Goal: Transaction & Acquisition: Book appointment/travel/reservation

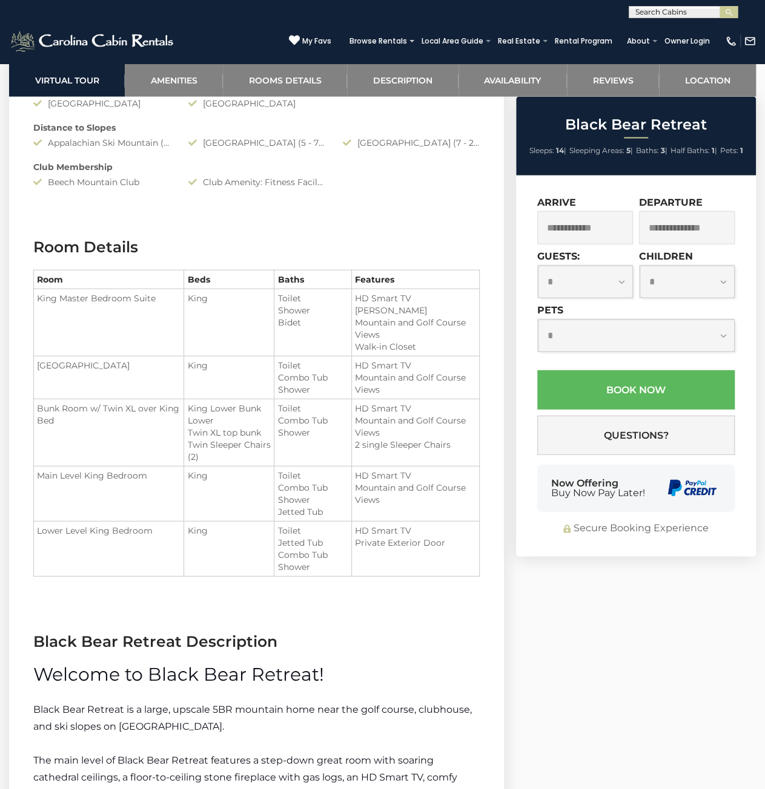
scroll to position [1271, 0]
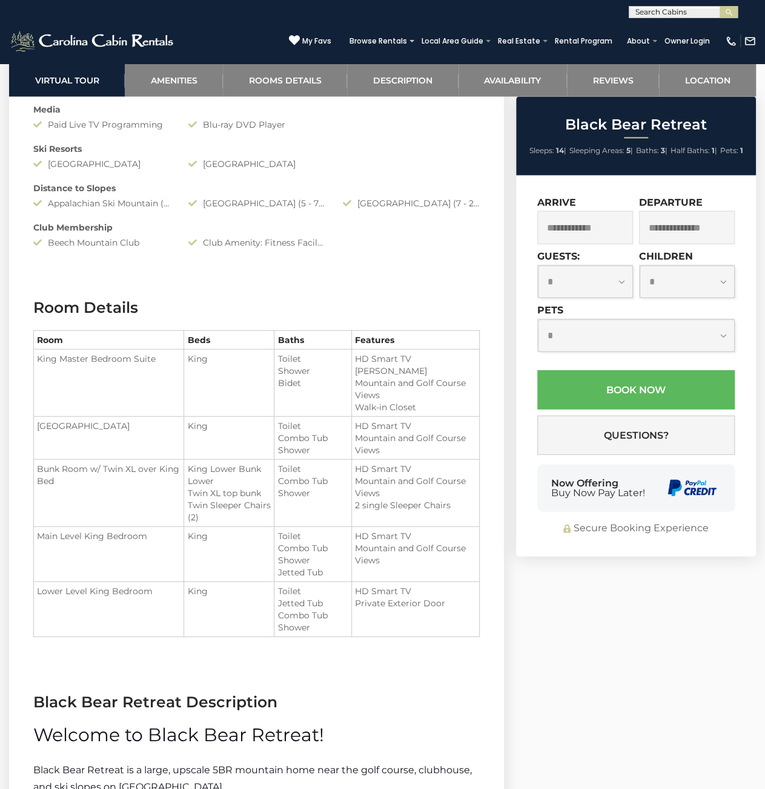
click at [224, 245] on div "Club Amenity: Fitness Facility" at bounding box center [256, 243] width 155 height 12
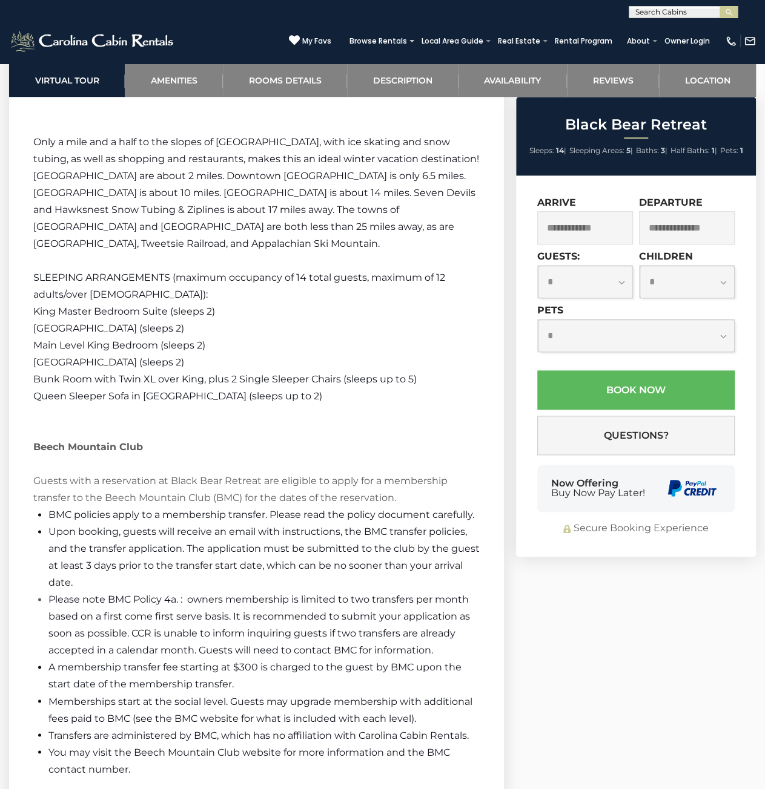
drag, startPoint x: 481, startPoint y: 231, endPoint x: 746, endPoint y: 208, distance: 266.8
click at [481, 231] on section "Black Bear Retreat Description Welcome to Black Bear Retreat! Black Bear Retrea…" at bounding box center [256, 88] width 495 height 1780
click at [354, 565] on span "Upon booking, guests will receive an email with instructions, the BMC transfer …" at bounding box center [263, 557] width 431 height 62
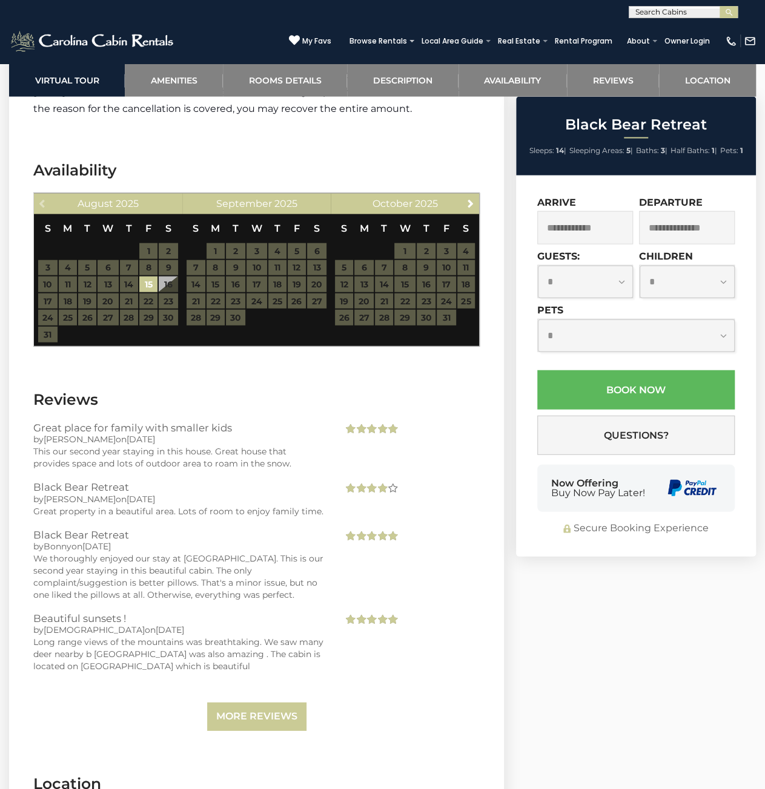
scroll to position [3595, 0]
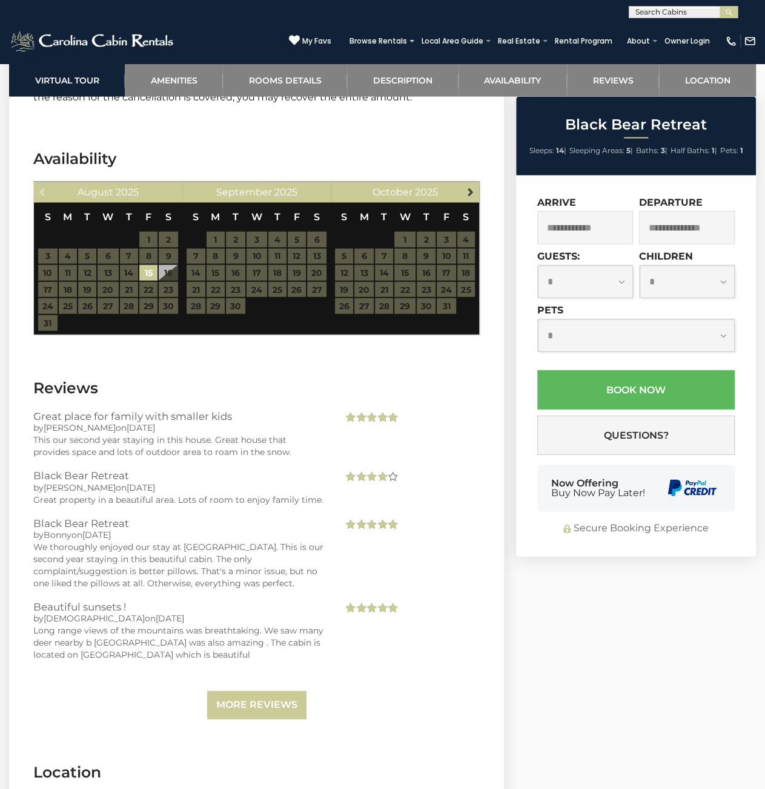
click at [469, 199] on link "Next" at bounding box center [470, 191] width 15 height 15
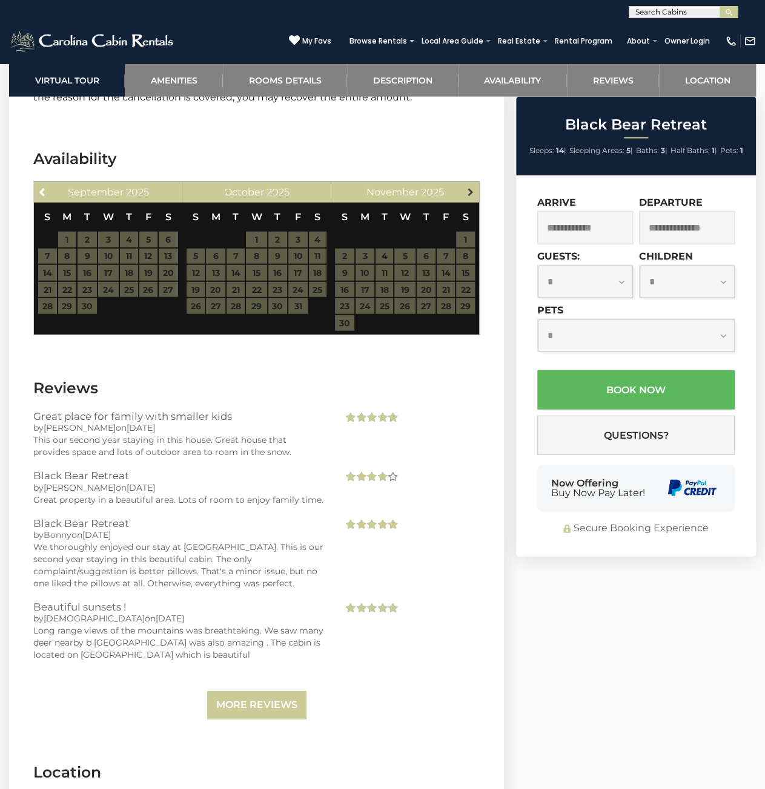
click at [471, 197] on span "Next" at bounding box center [470, 192] width 10 height 10
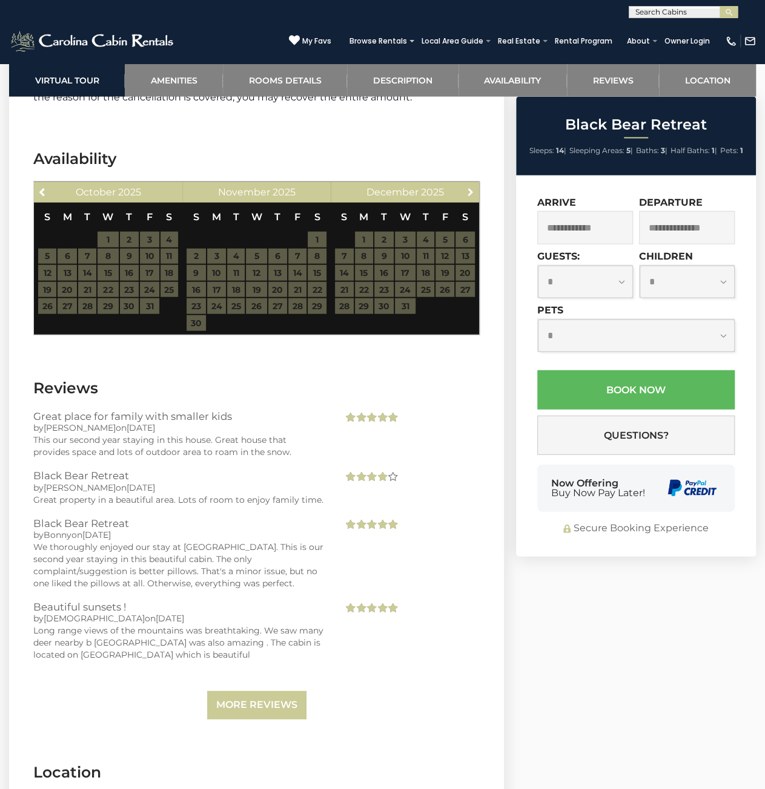
click at [471, 197] on span "Next" at bounding box center [470, 192] width 10 height 10
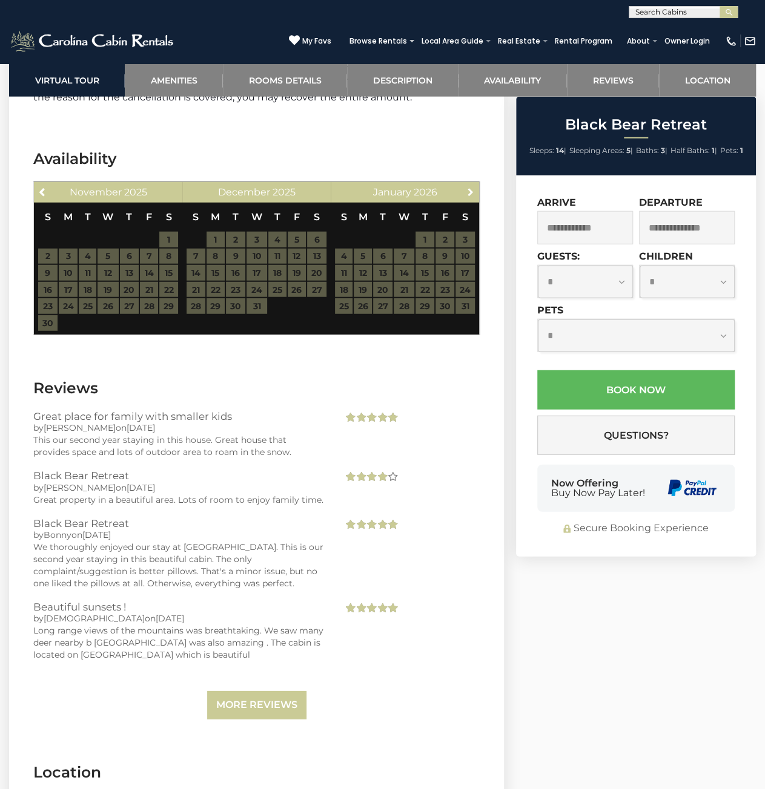
click at [471, 197] on span "Next" at bounding box center [470, 192] width 10 height 10
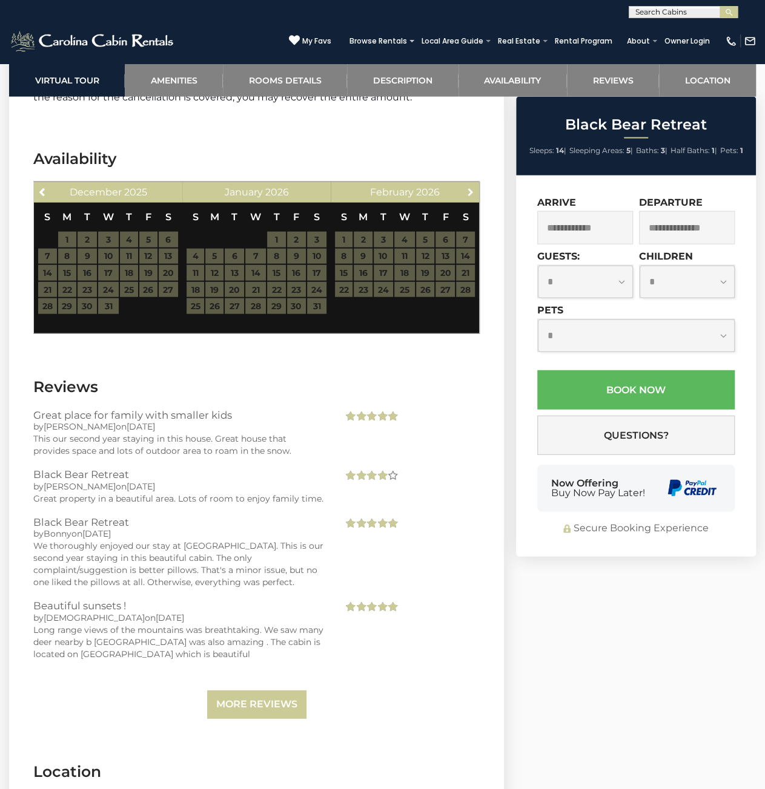
click at [471, 197] on span "Next" at bounding box center [470, 192] width 10 height 10
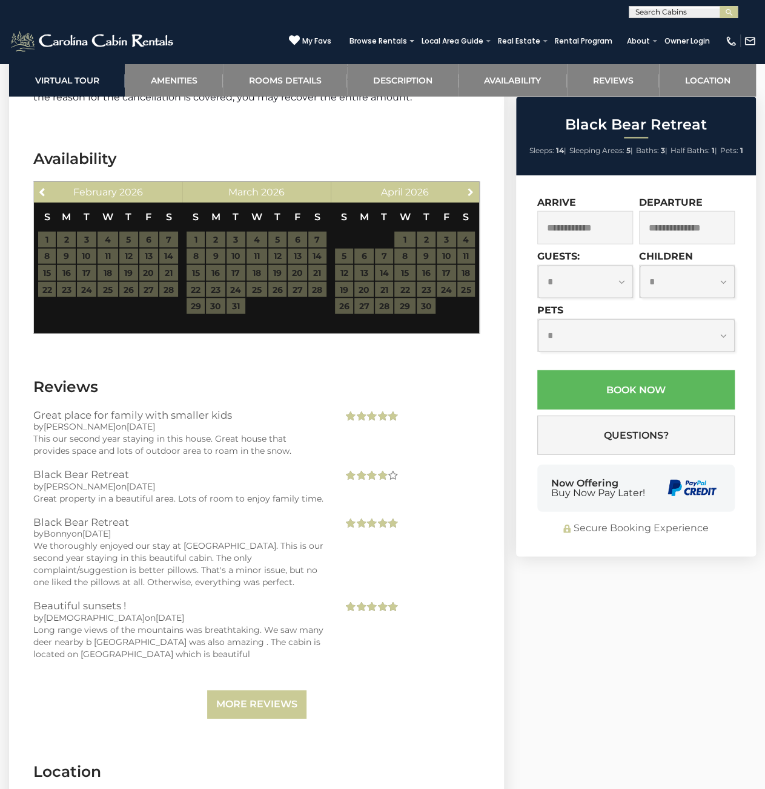
click at [471, 197] on span "Next" at bounding box center [470, 192] width 10 height 10
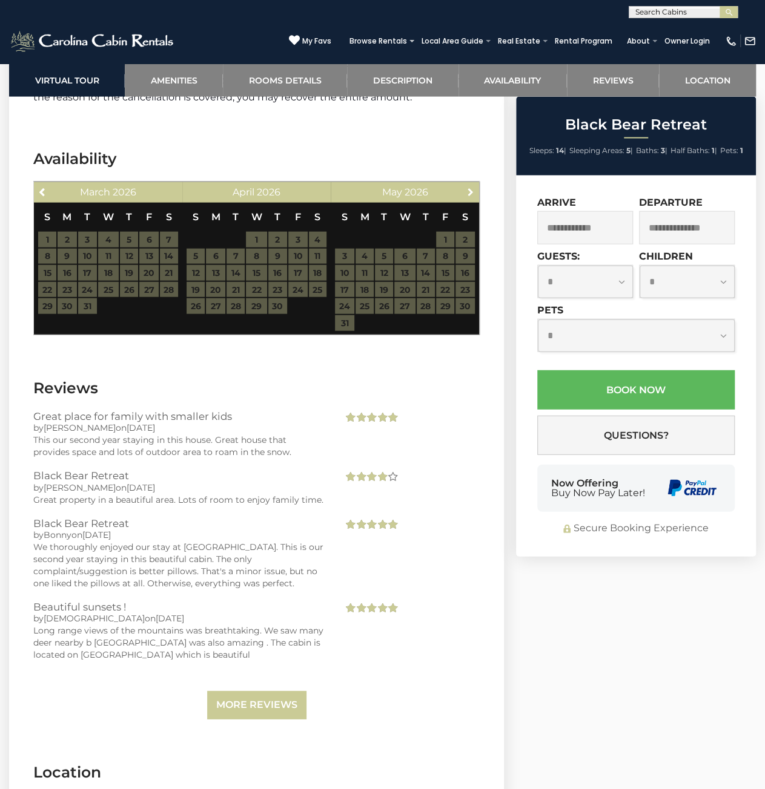
click at [471, 197] on span "Next" at bounding box center [470, 192] width 10 height 10
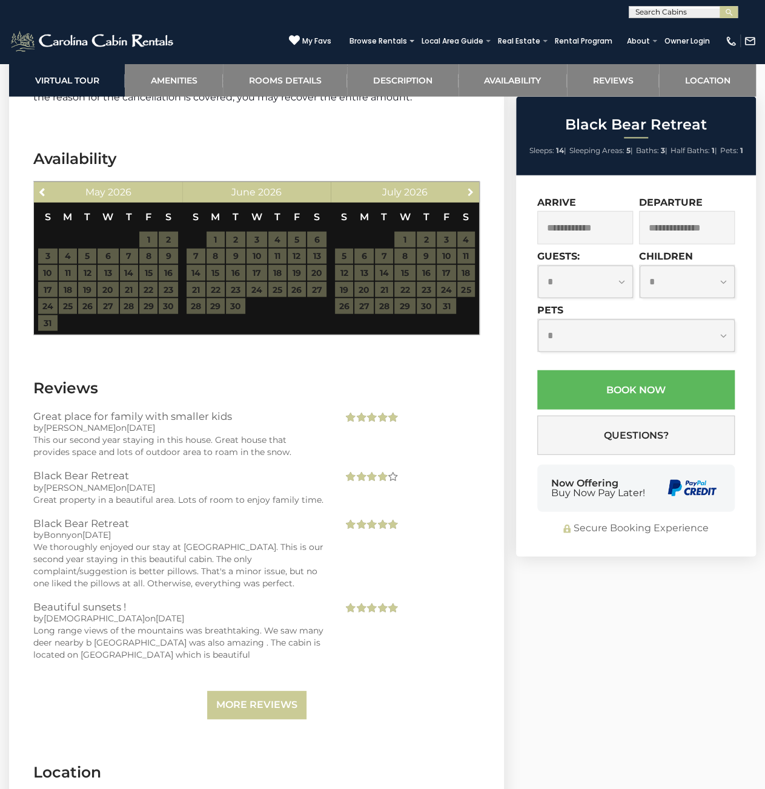
click at [471, 197] on span "Next" at bounding box center [470, 192] width 10 height 10
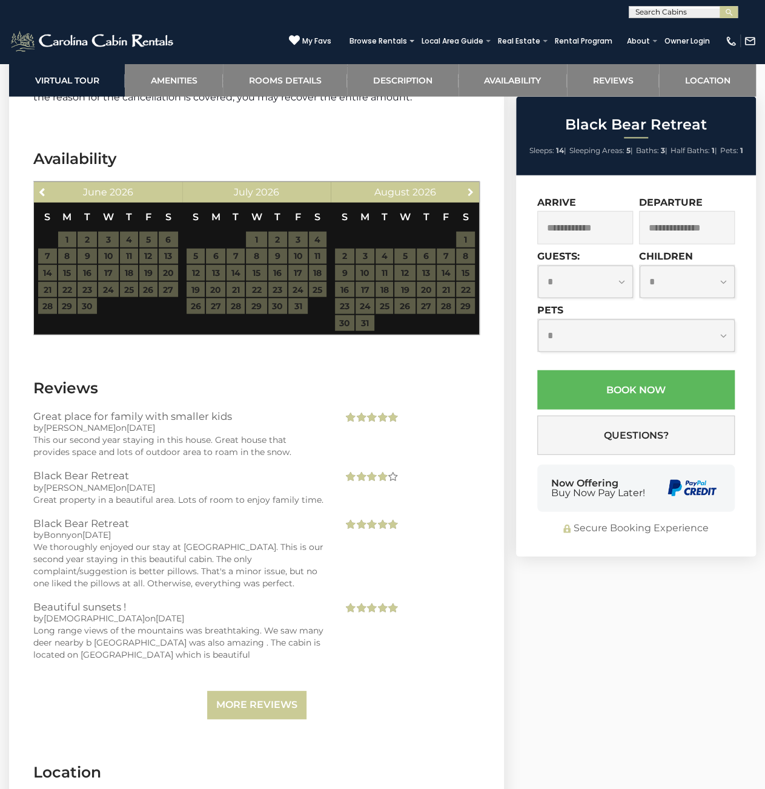
click at [471, 197] on span "Next" at bounding box center [470, 192] width 10 height 10
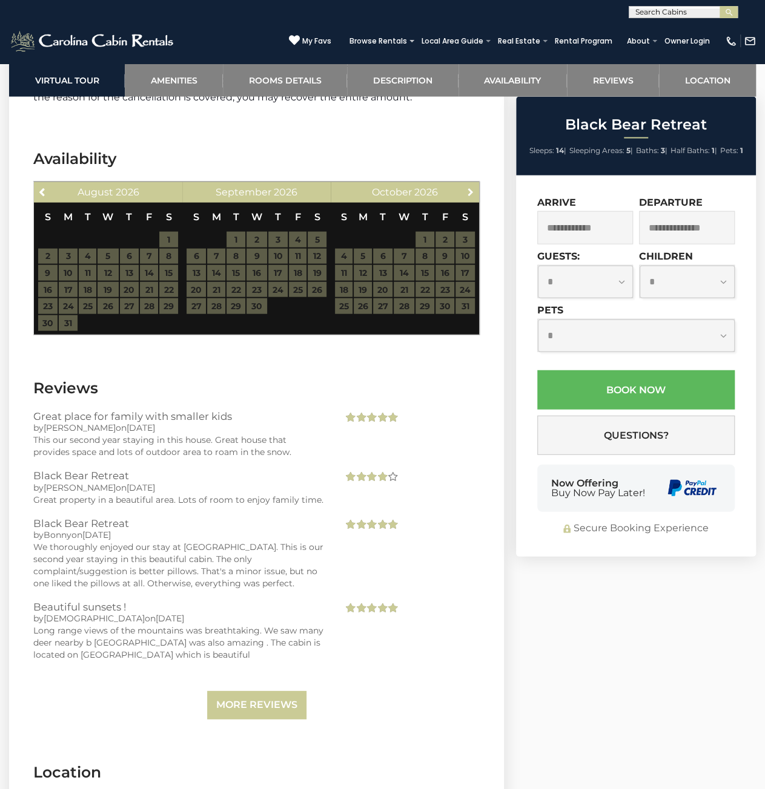
click at [471, 197] on span "Next" at bounding box center [470, 192] width 10 height 10
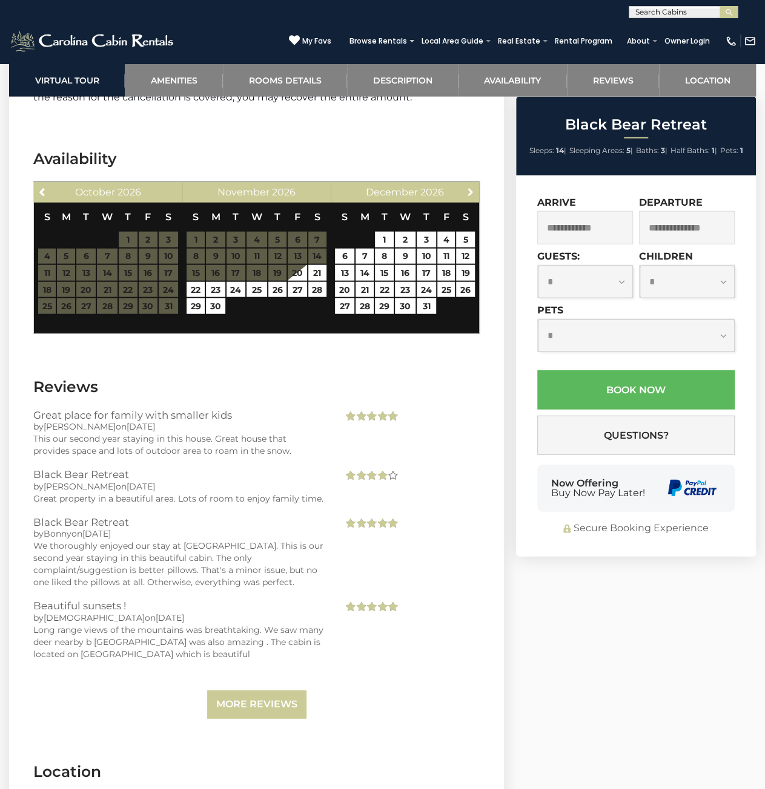
click at [471, 197] on span "Next" at bounding box center [470, 192] width 10 height 10
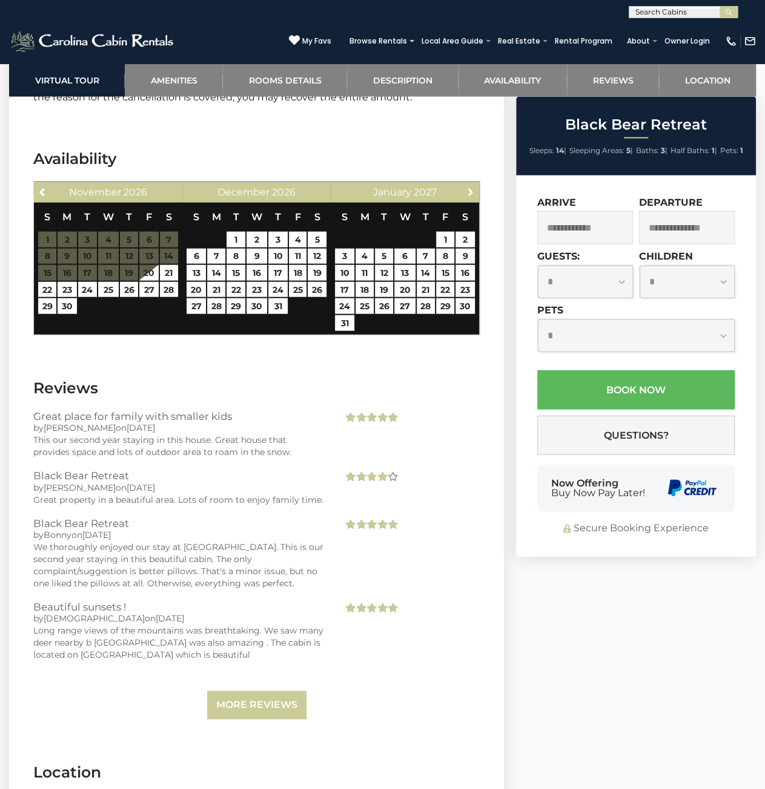
click at [471, 197] on span "Next" at bounding box center [470, 192] width 10 height 10
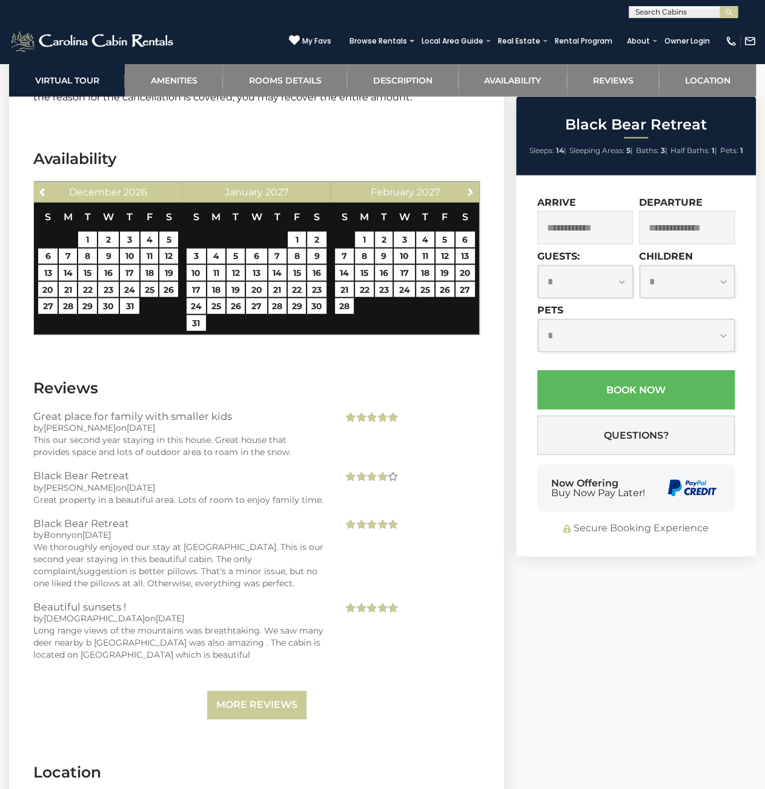
click at [471, 197] on span "Next" at bounding box center [470, 192] width 10 height 10
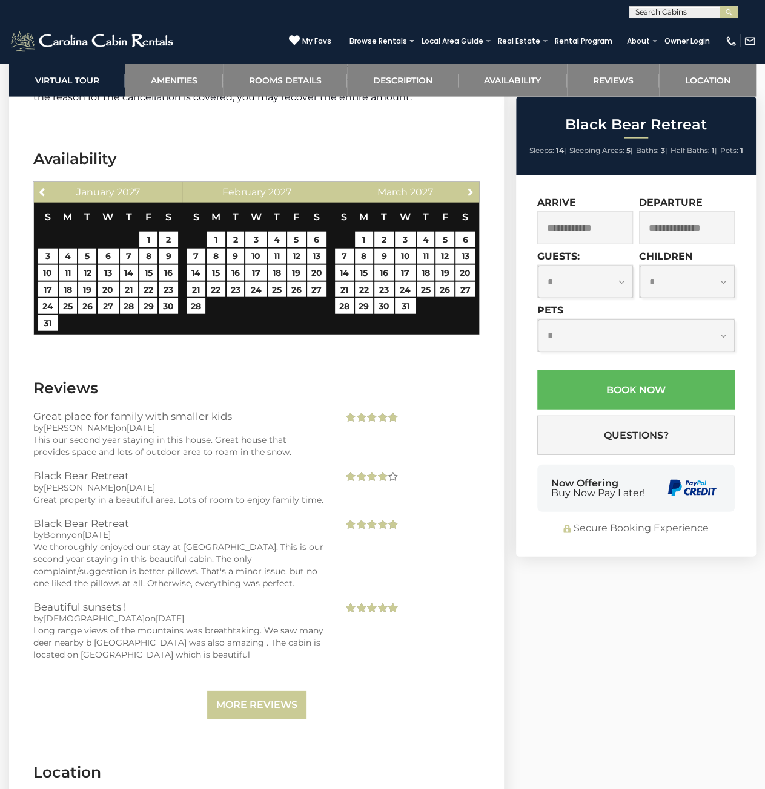
click at [471, 197] on span "Next" at bounding box center [470, 192] width 10 height 10
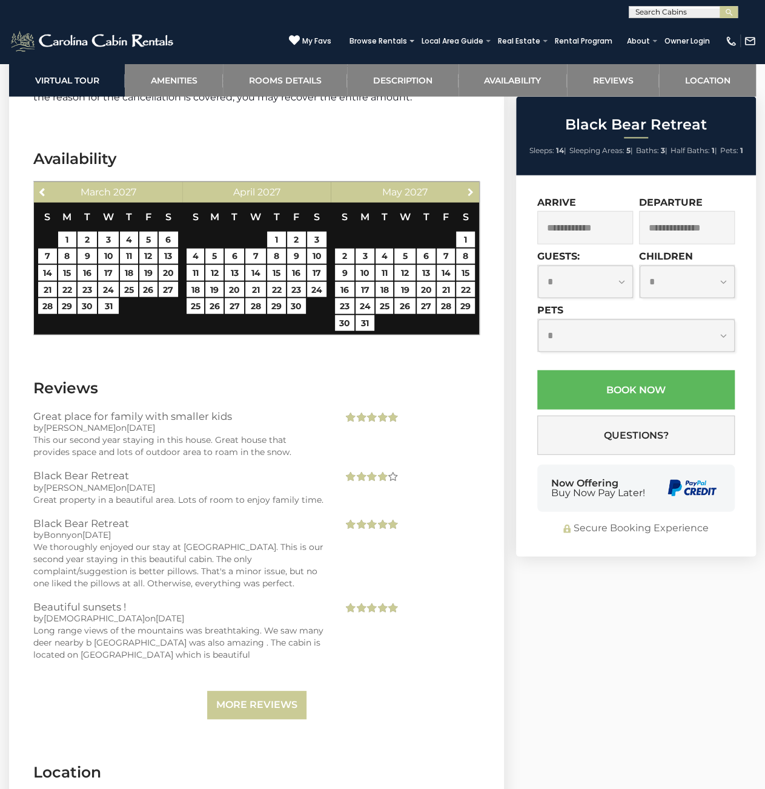
click at [471, 197] on span "Next" at bounding box center [470, 192] width 10 height 10
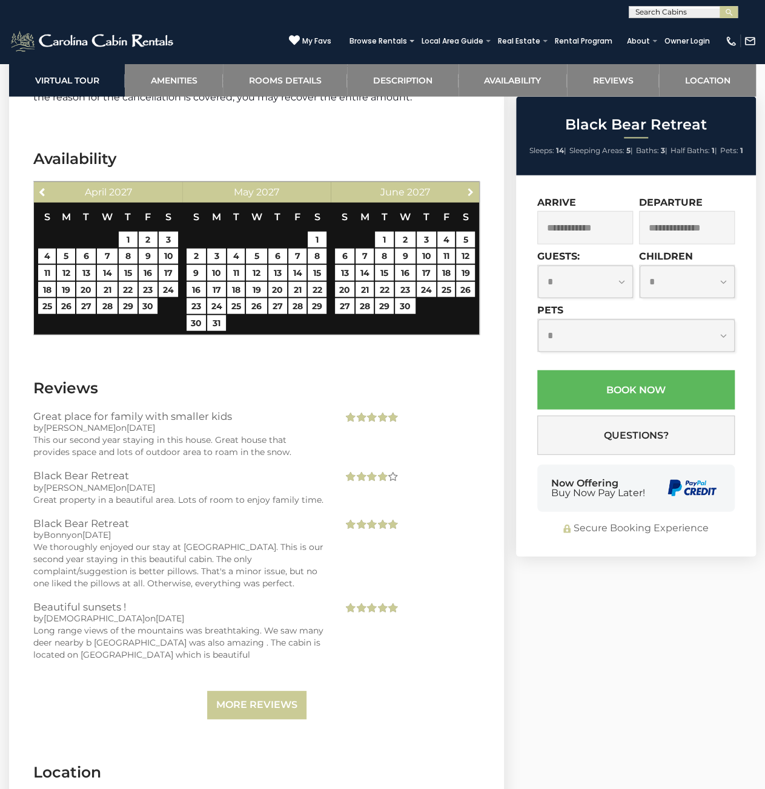
click at [471, 197] on span "Next" at bounding box center [470, 192] width 10 height 10
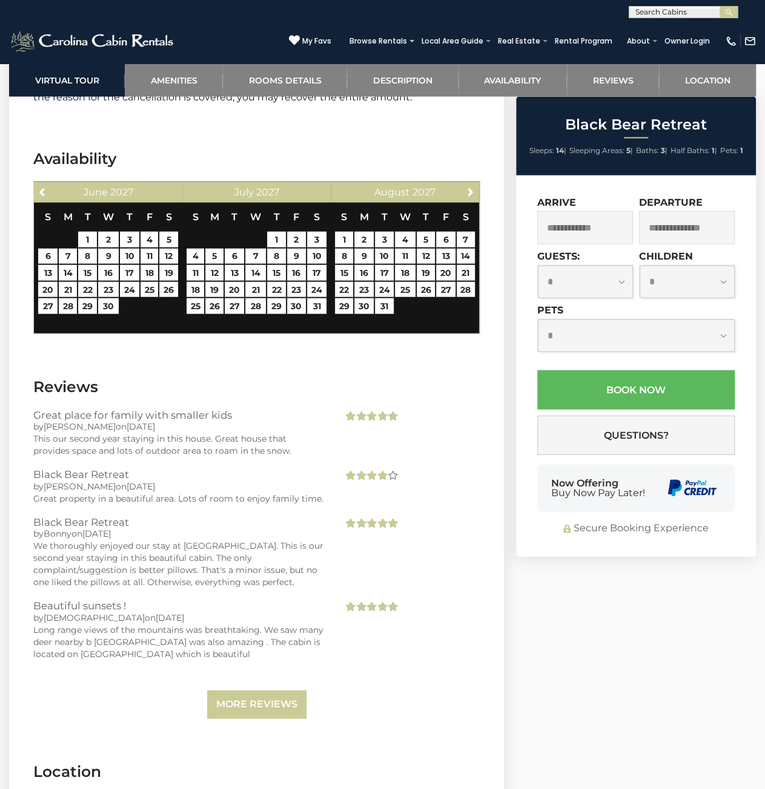
click at [426, 170] on h3 "Availability" at bounding box center [256, 158] width 446 height 21
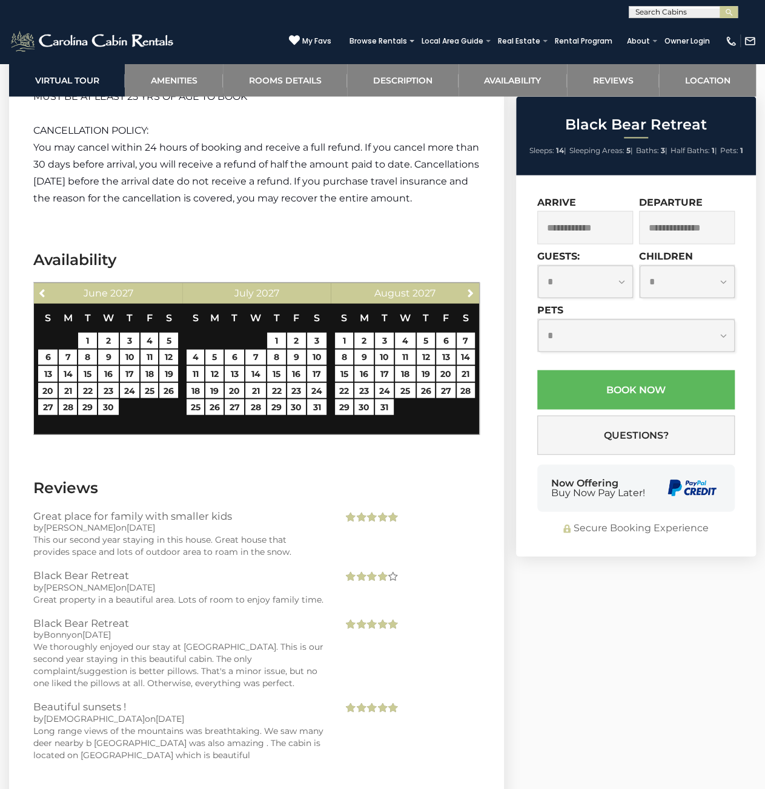
scroll to position [3488, 0]
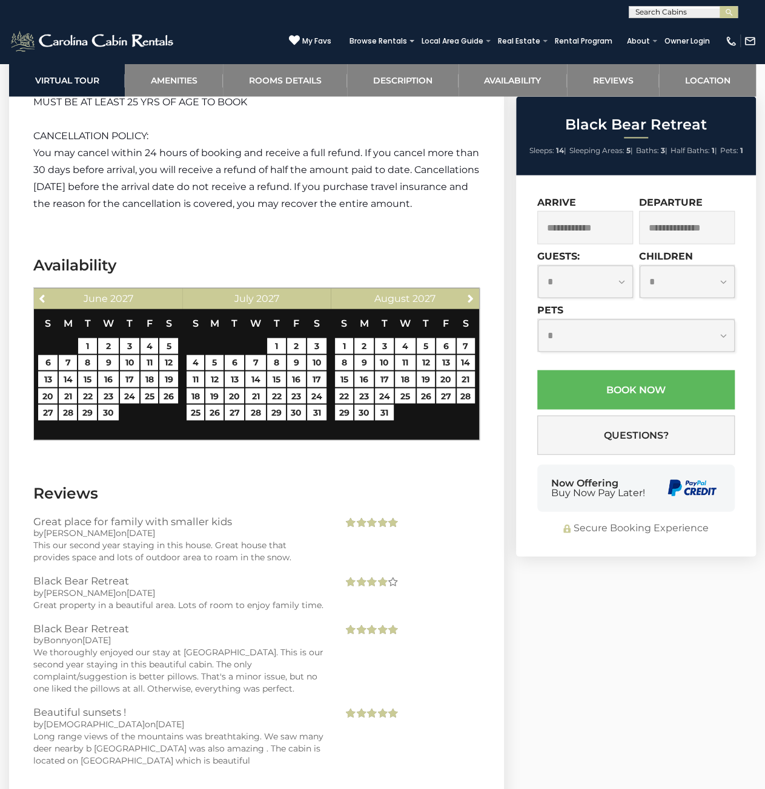
click at [275, 197] on span "You may cancel within 24 hours of booking and receive a full refund. If you can…" at bounding box center [256, 178] width 446 height 62
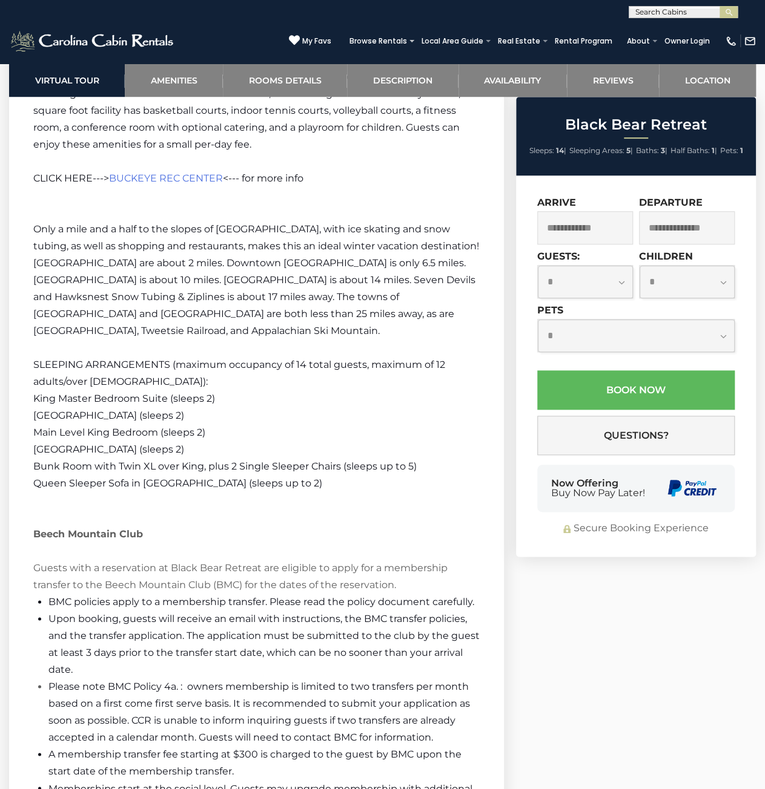
scroll to position [2664, 0]
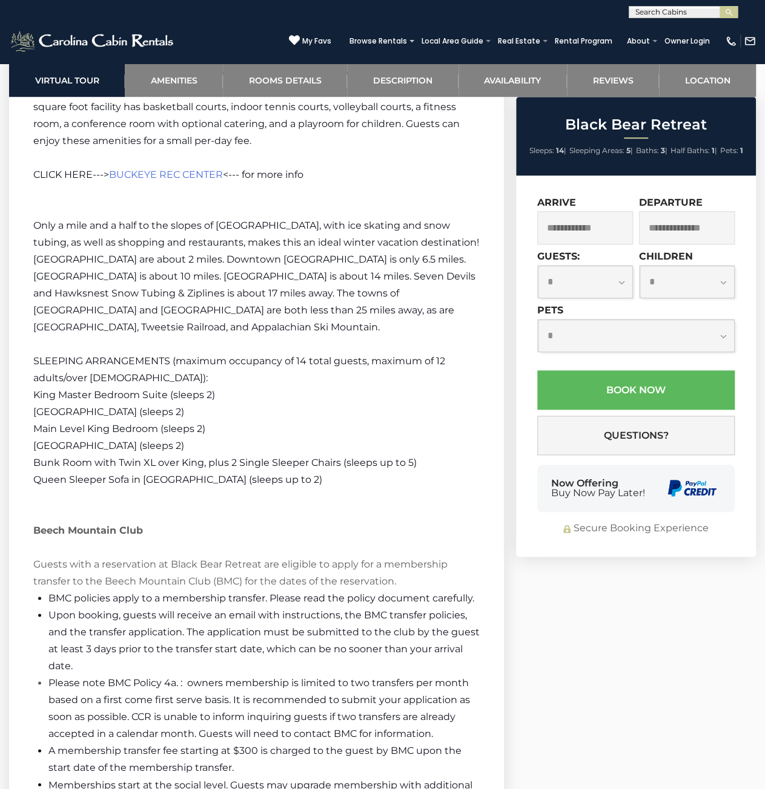
drag, startPoint x: 137, startPoint y: 340, endPoint x: 313, endPoint y: 464, distance: 215.8
click at [297, 453] on div "Welcome to Black Bear Retreat! [GEOGRAPHIC_DATA] is a large, upscale 5BR mounta…" at bounding box center [256, 185] width 446 height 1704
click at [314, 464] on span "Bunk Room with Twin XL over King, plus 2 Single Sleeper Chairs (sleeps up to 5)" at bounding box center [224, 463] width 383 height 12
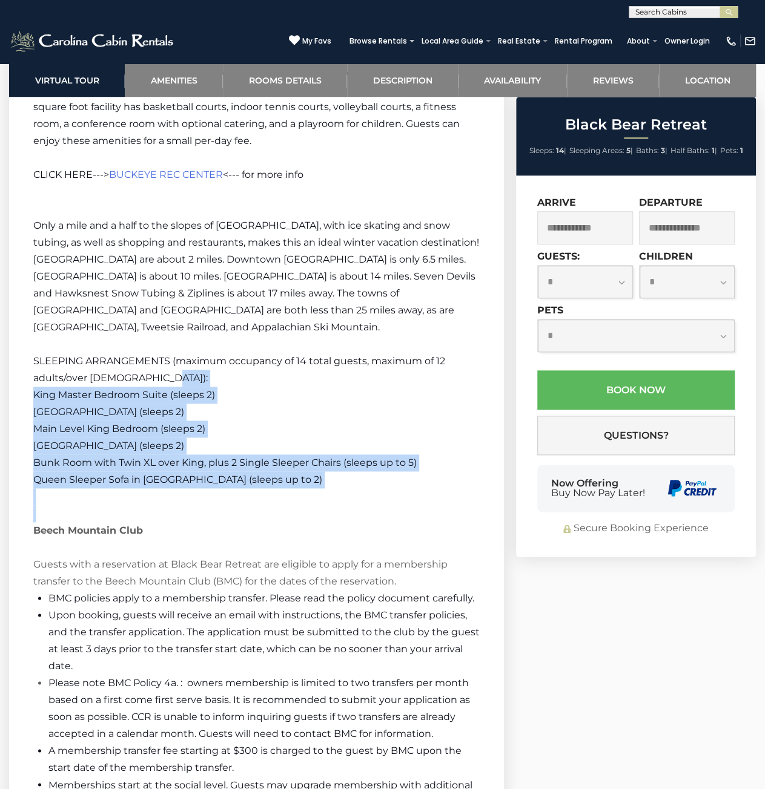
drag, startPoint x: 425, startPoint y: 491, endPoint x: 199, endPoint y: 289, distance: 303.6
click at [222, 321] on div "Welcome to Black Bear Retreat! [GEOGRAPHIC_DATA] is a large, upscale 5BR mounta…" at bounding box center [256, 185] width 446 height 1704
drag, startPoint x: 199, startPoint y: 289, endPoint x: 308, endPoint y: 449, distance: 193.9
click at [295, 433] on div "Welcome to Black Bear Retreat! [GEOGRAPHIC_DATA] is a large, upscale 5BR mounta…" at bounding box center [256, 185] width 446 height 1704
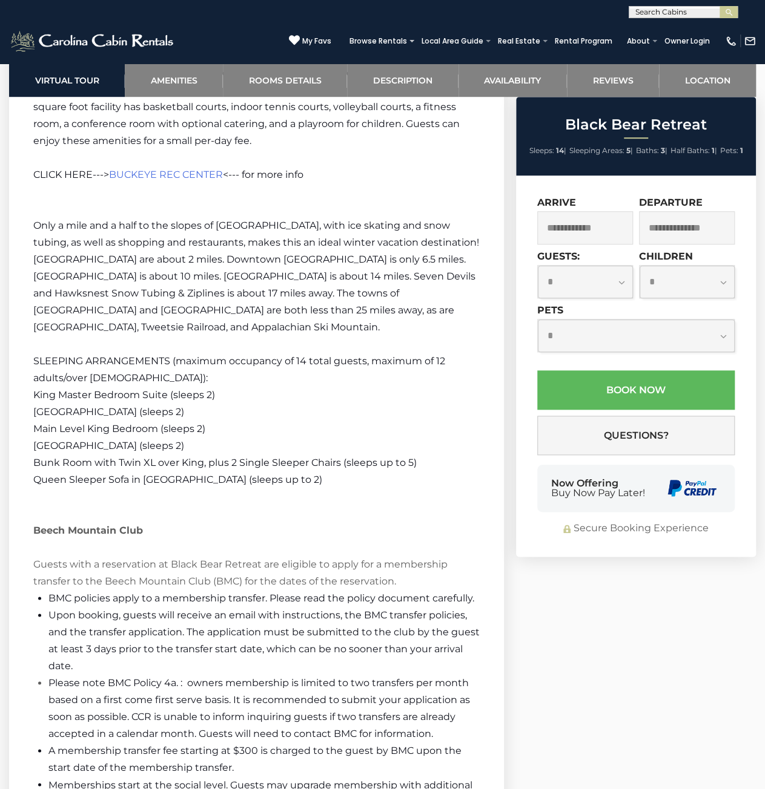
click at [308, 449] on p "[GEOGRAPHIC_DATA] (sleeps 2)" at bounding box center [256, 446] width 446 height 17
